Goal: Find contact information: Find contact information

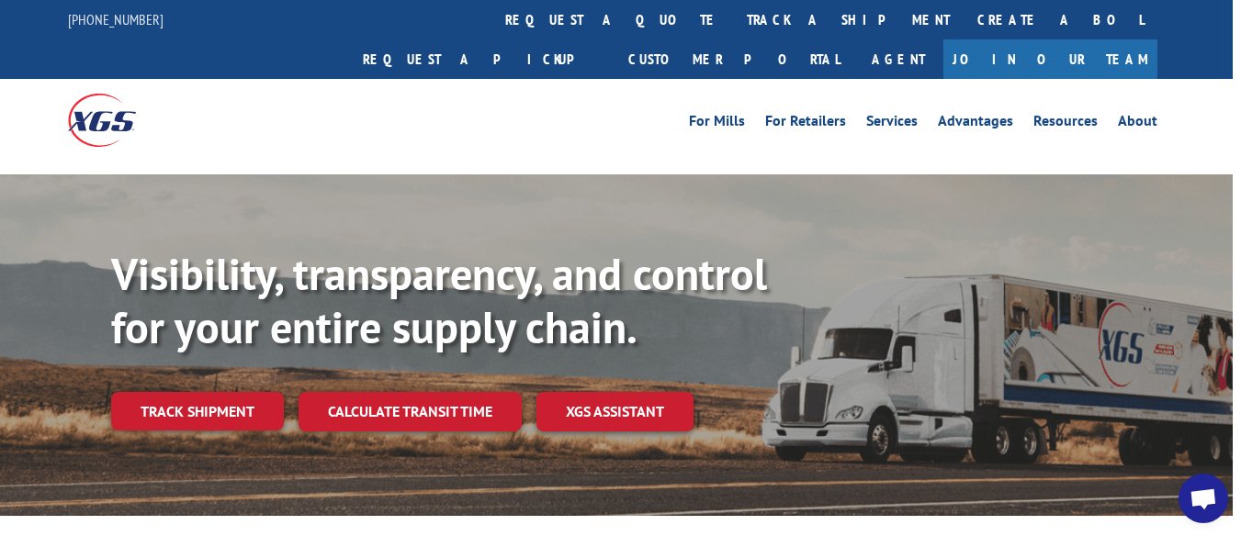
scroll to position [4, 8]
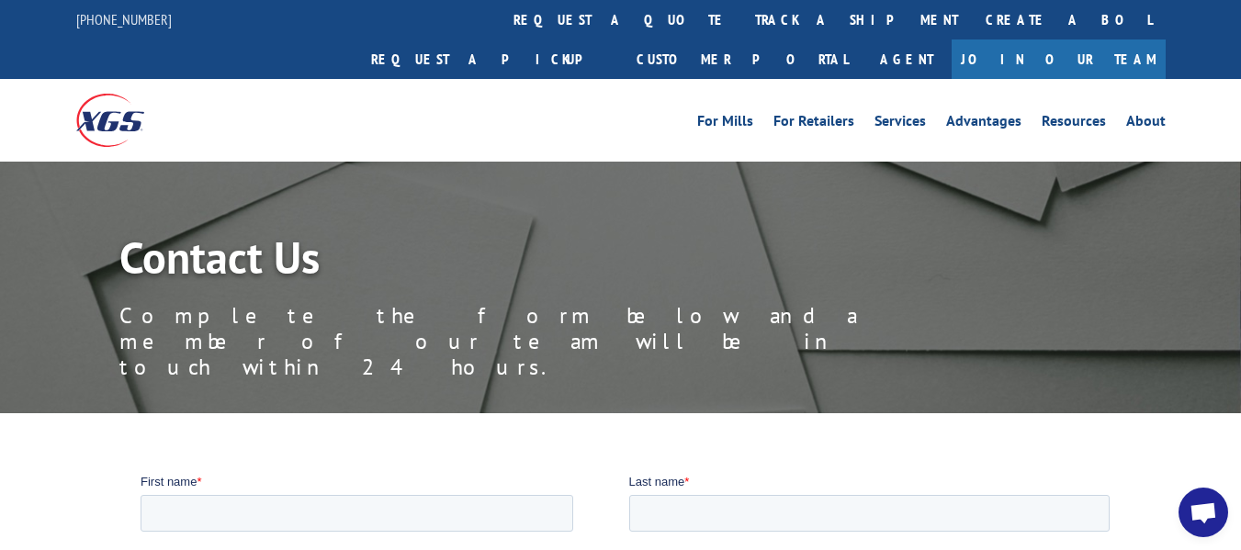
click at [582, 107] on div "For Mills For Retailers Services Advantages Resources About For Mills For Retai…" at bounding box center [756, 121] width 817 height 28
